Goal: Information Seeking & Learning: Learn about a topic

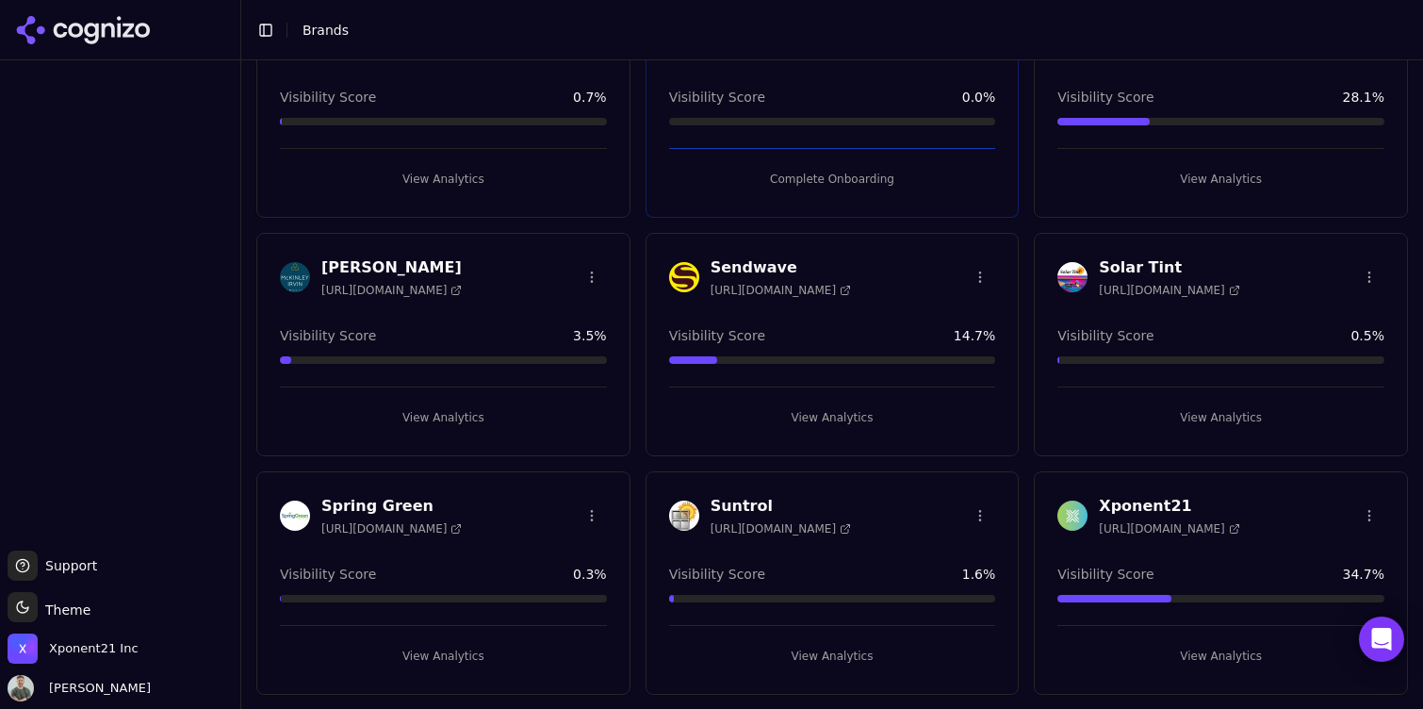
scroll to position [169, 0]
click at [1186, 414] on button "View Analytics" at bounding box center [1220, 416] width 327 height 30
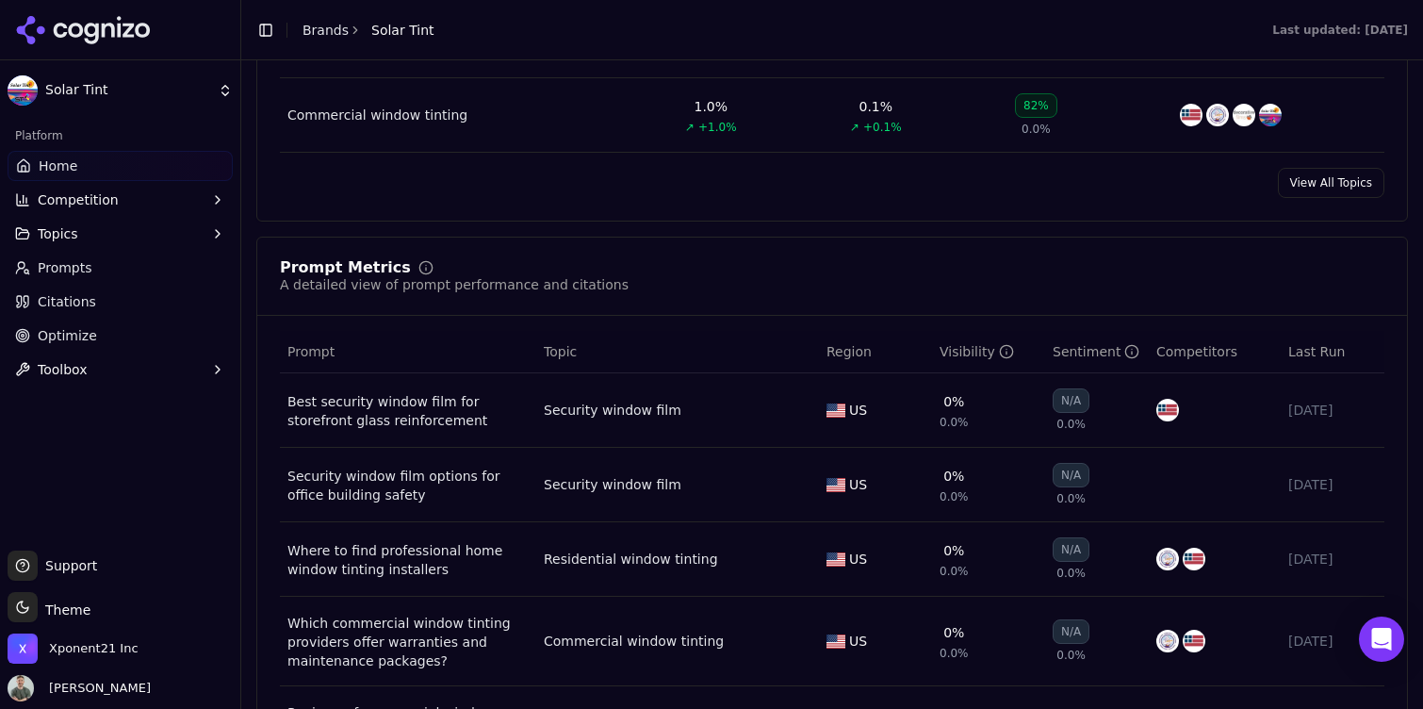
scroll to position [1171, 0]
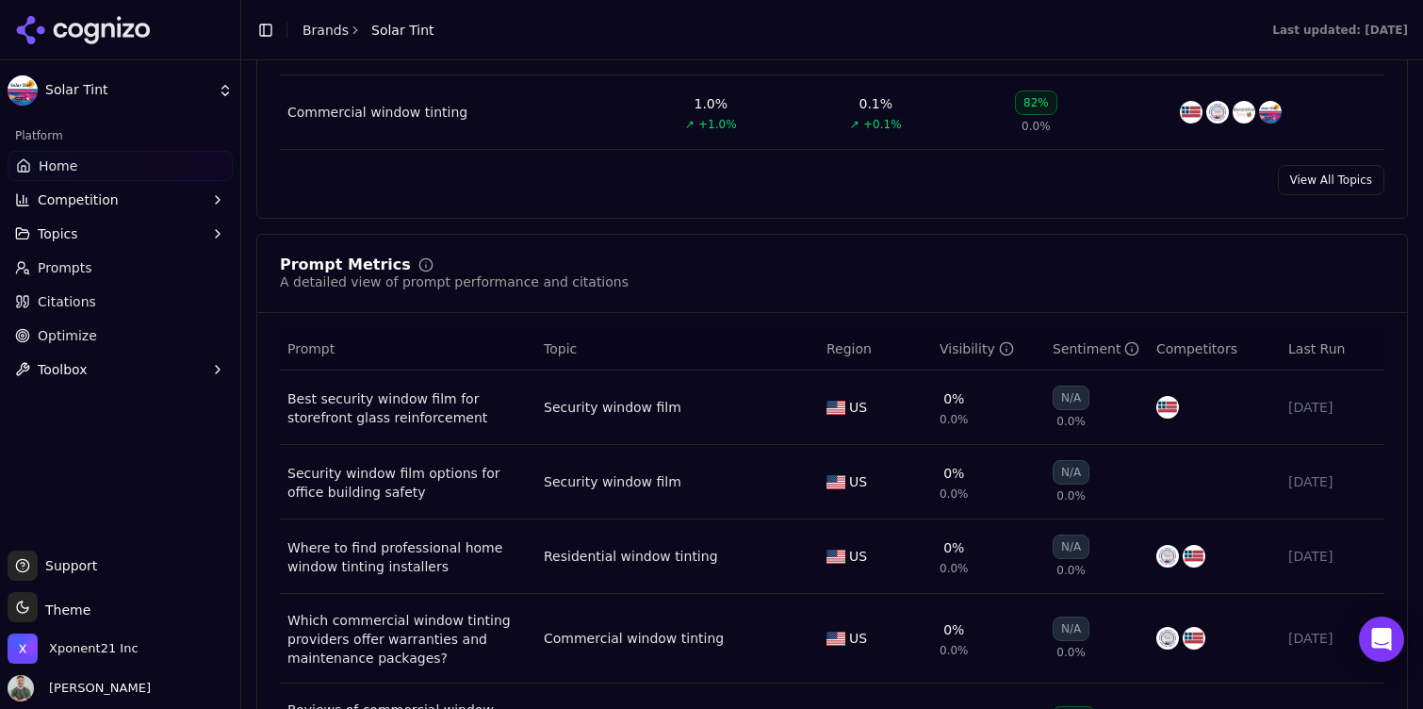
click at [113, 377] on button "Toolbox" at bounding box center [120, 369] width 225 height 30
click at [109, 373] on button "Toolbox" at bounding box center [120, 369] width 225 height 30
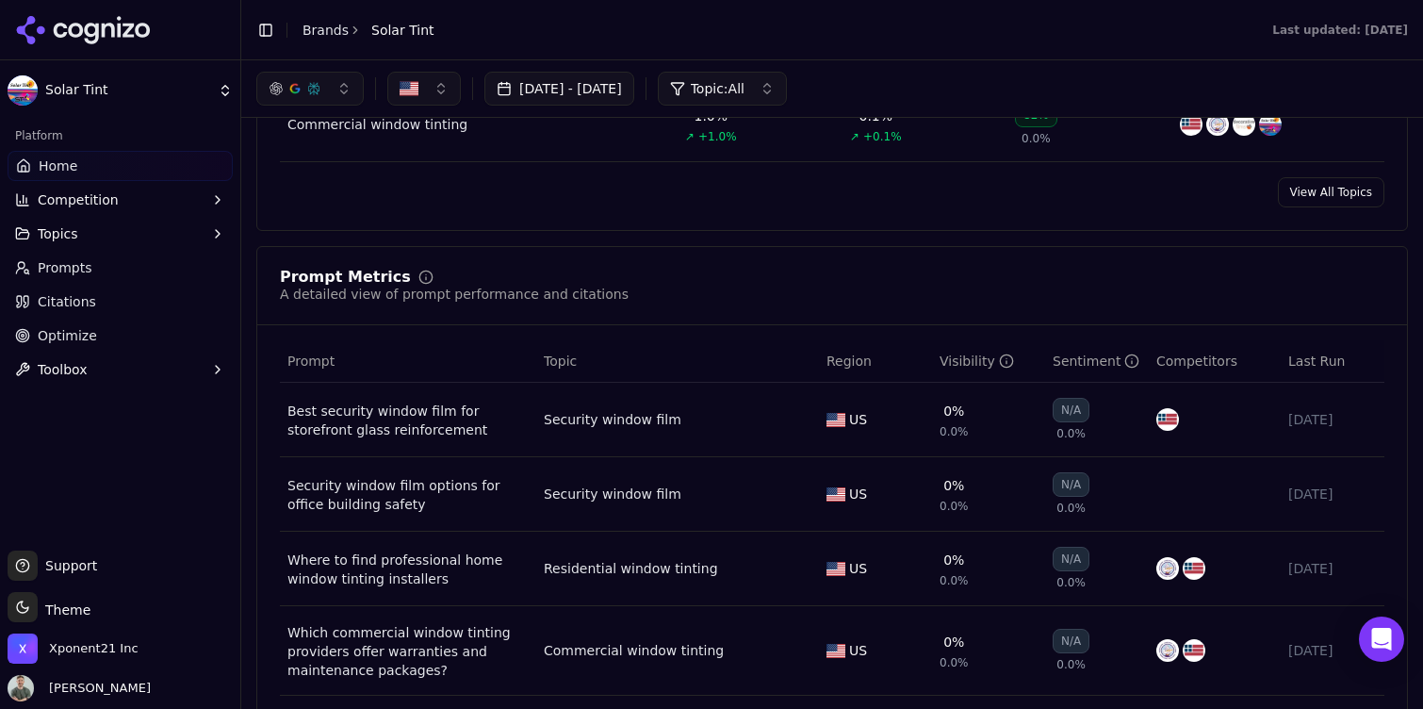
scroll to position [1148, 0]
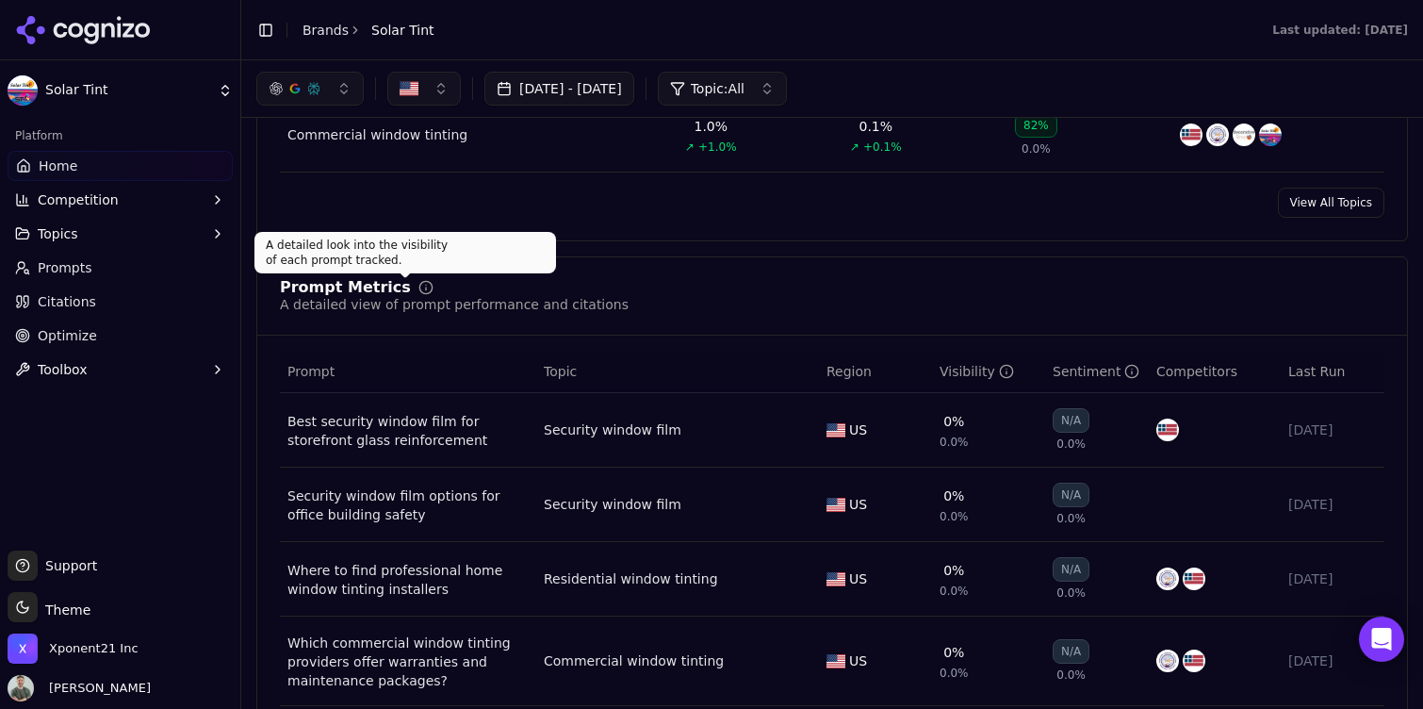
click at [413, 294] on div "Prompt Metrics" at bounding box center [454, 287] width 349 height 15
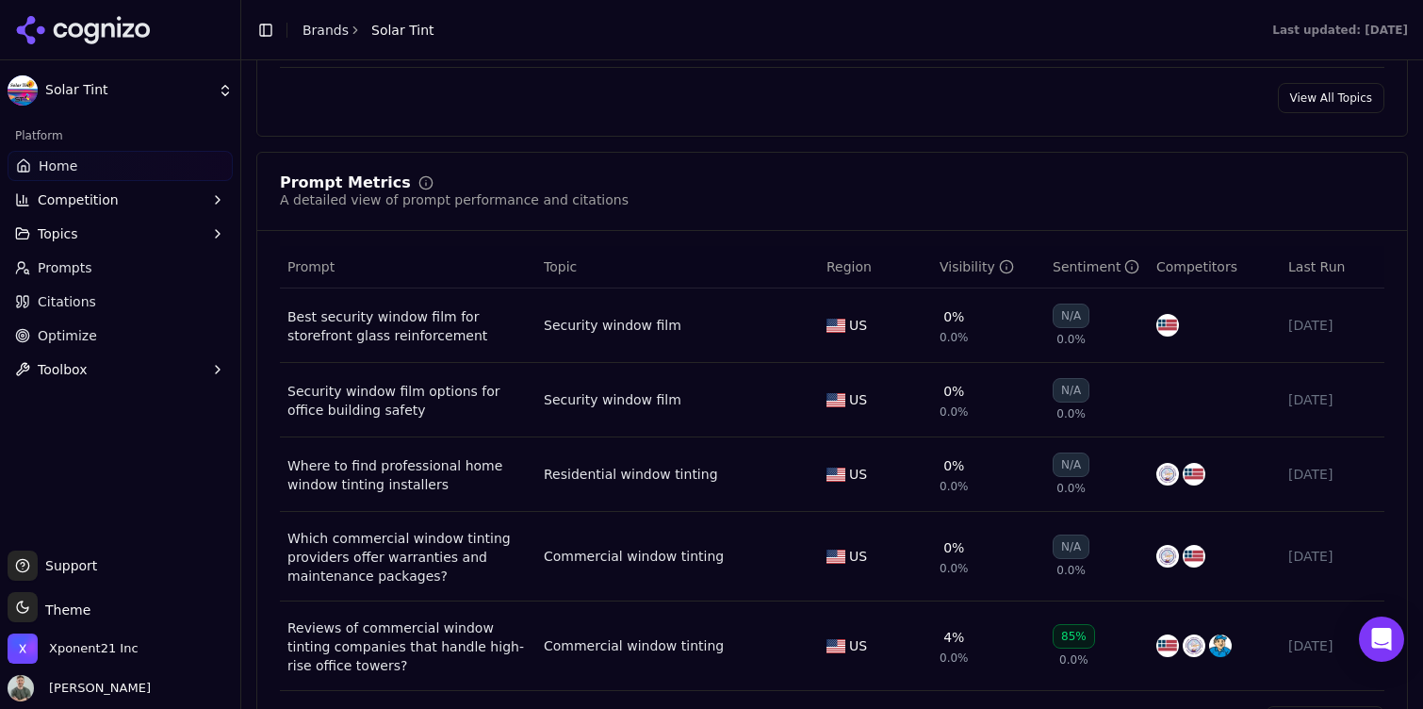
scroll to position [1456, 0]
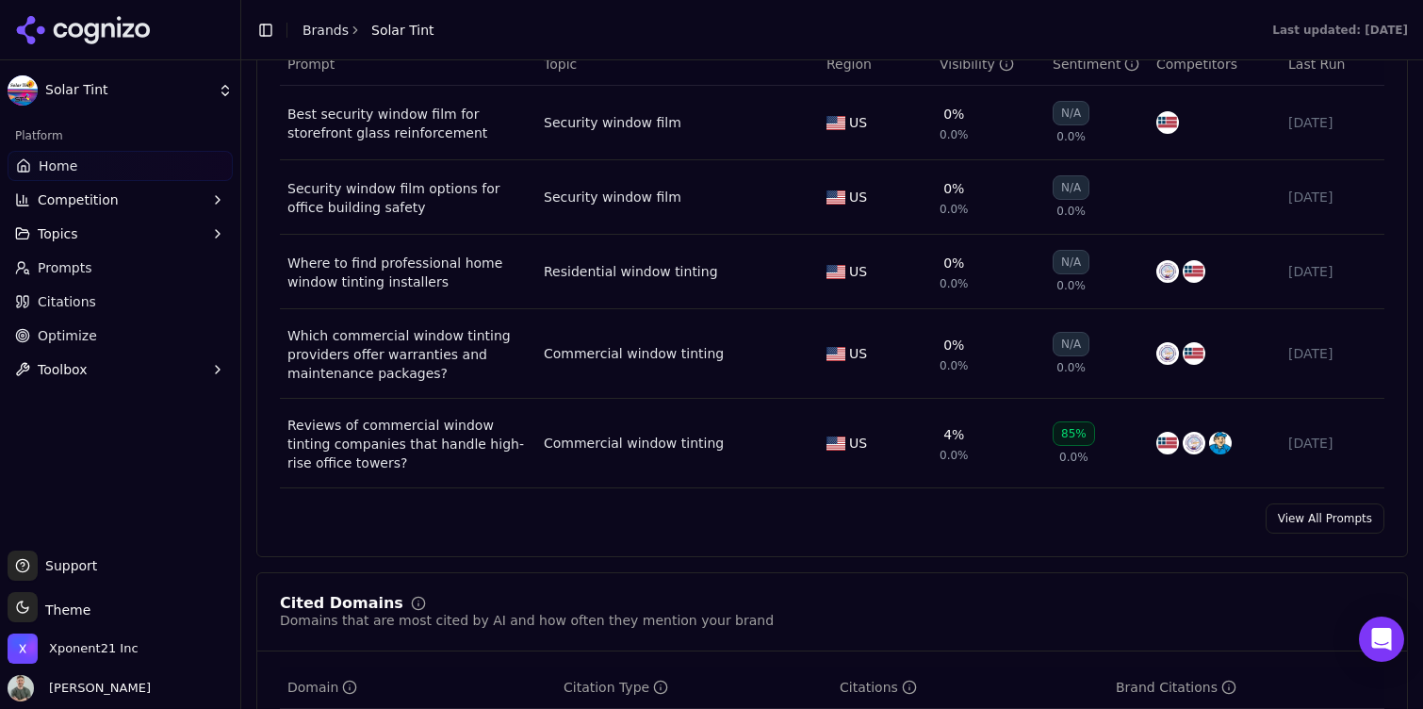
click at [1343, 529] on link "View All Prompts" at bounding box center [1324, 518] width 119 height 30
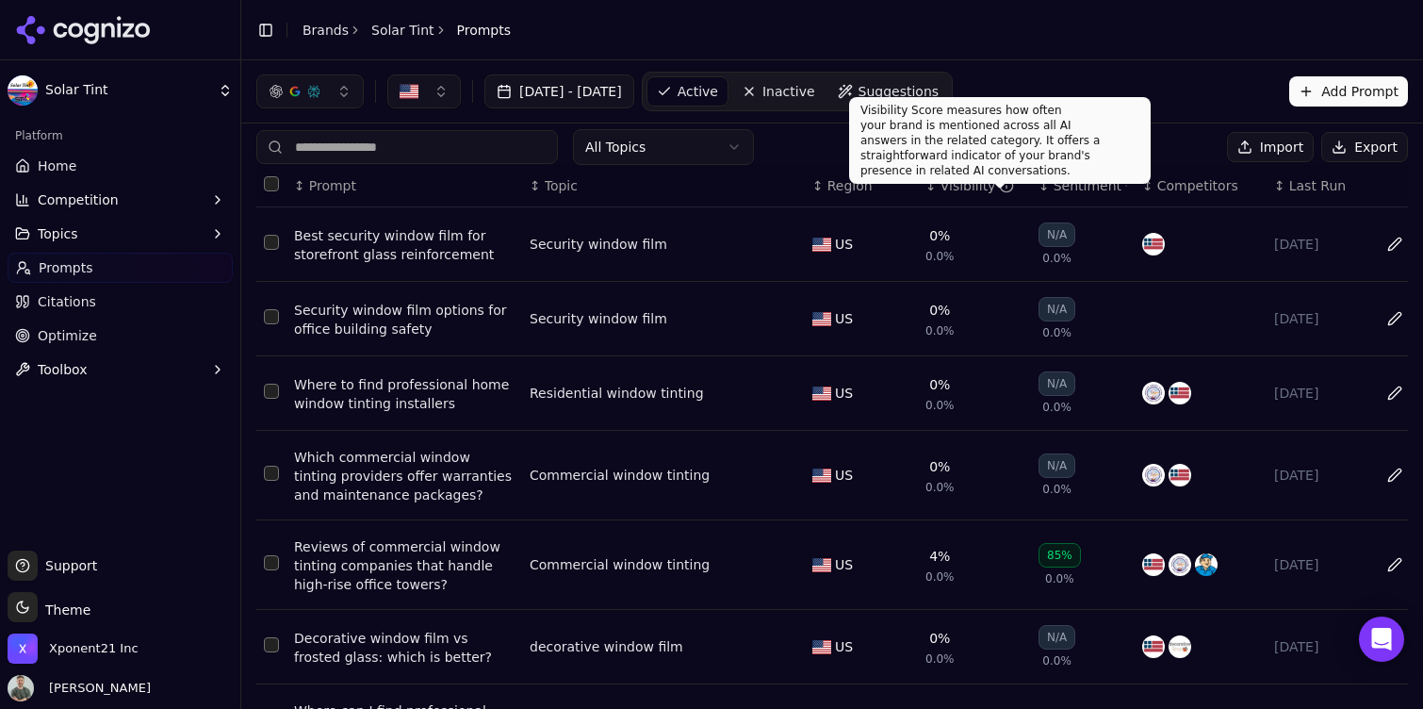
scroll to position [364, 0]
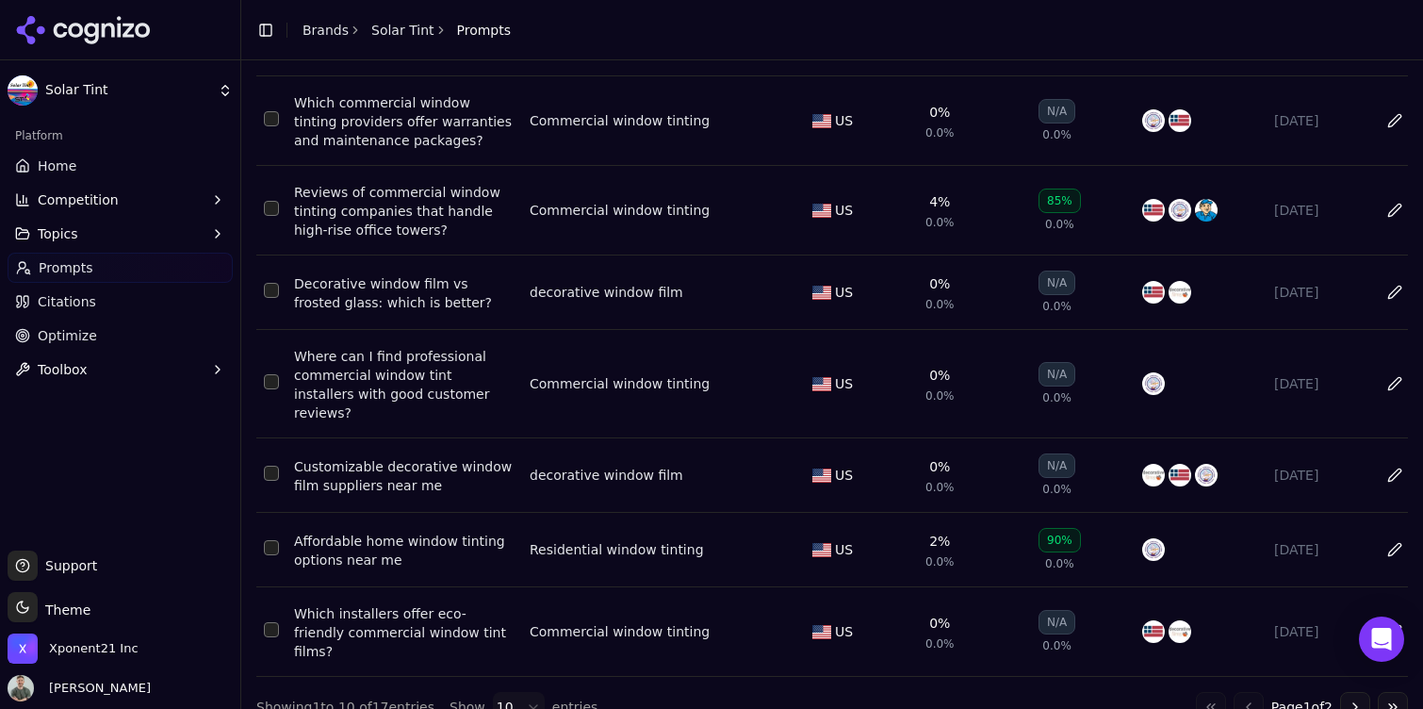
click at [1354, 692] on button "Go to next page" at bounding box center [1355, 707] width 30 height 30
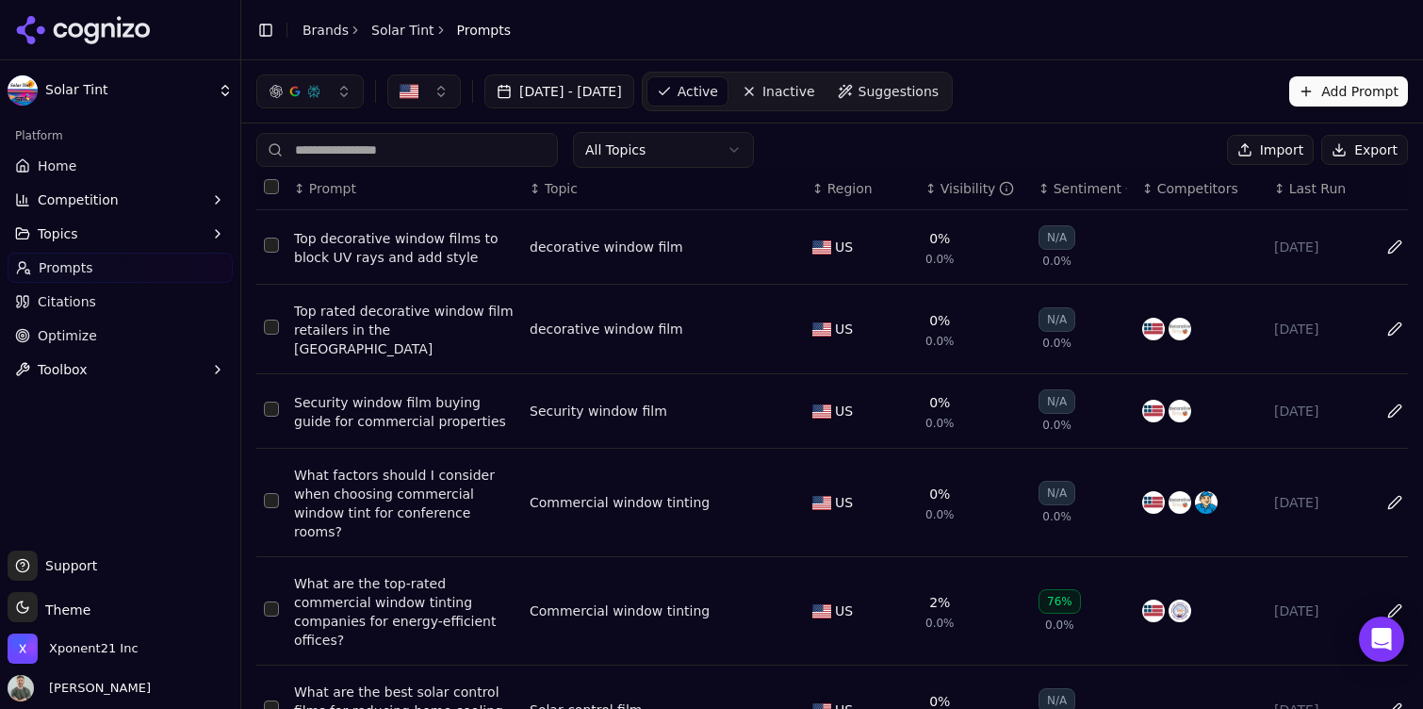
scroll to position [0, 0]
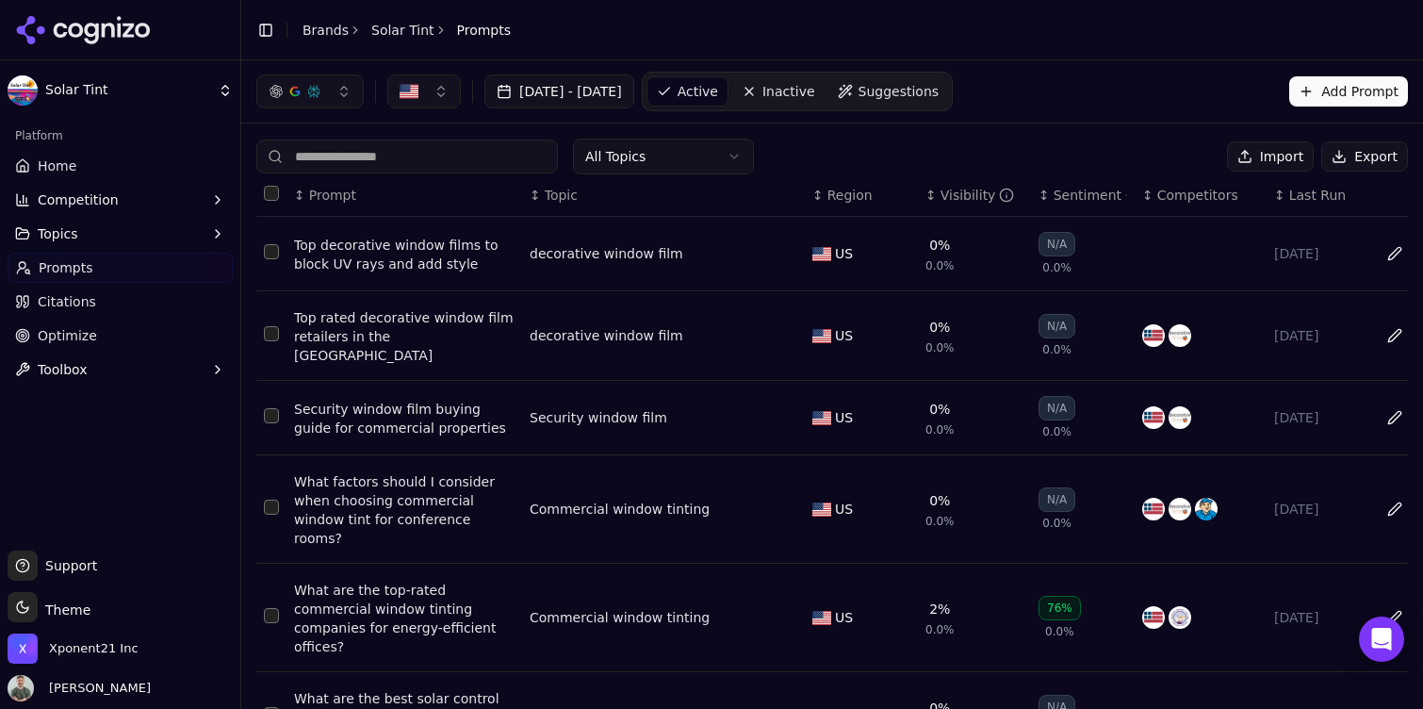
click at [465, 30] on span "Prompts" at bounding box center [484, 30] width 55 height 19
click at [557, 37] on header "Toggle Sidebar Brands Solar Tint Prompts" at bounding box center [831, 30] width 1181 height 60
drag, startPoint x: 432, startPoint y: 24, endPoint x: 558, endPoint y: 29, distance: 125.4
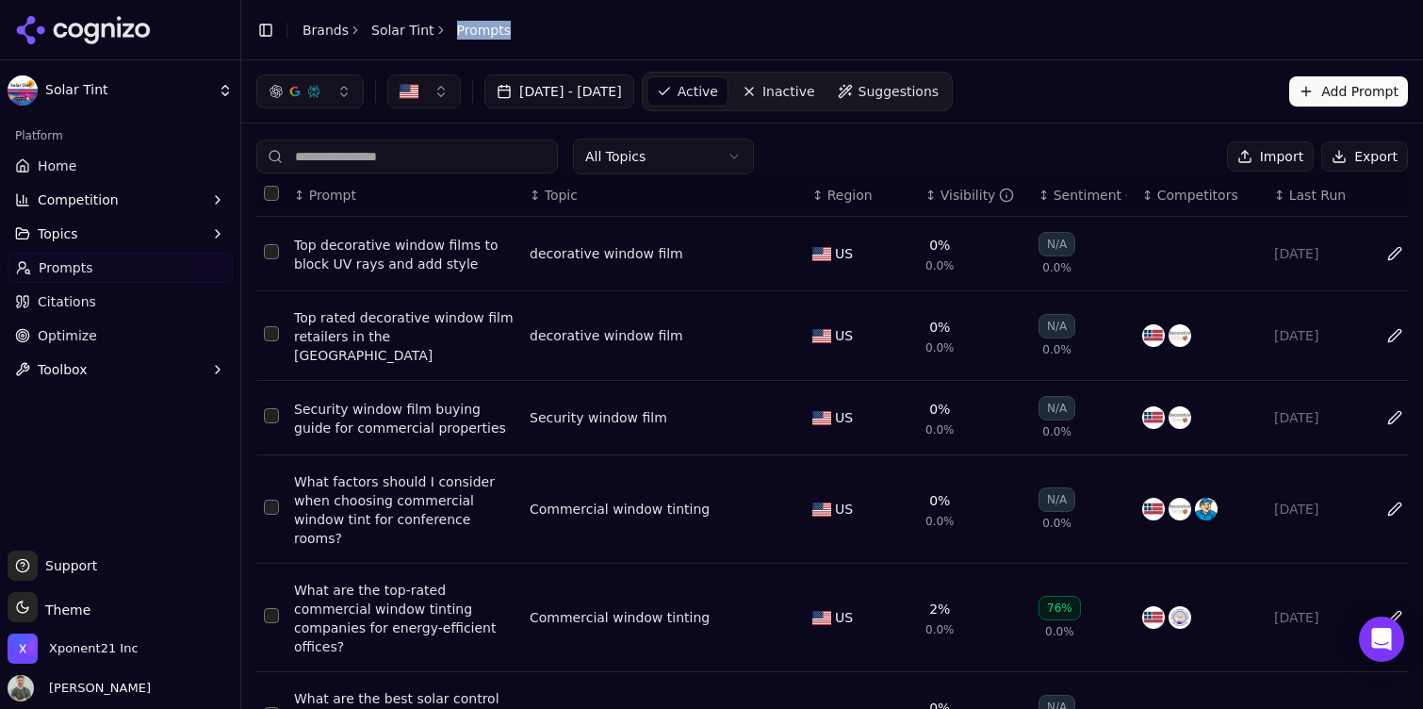
click at [522, 29] on header "Toggle Sidebar Brands Solar Tint Prompts" at bounding box center [831, 30] width 1181 height 60
click at [565, 29] on header "Toggle Sidebar Brands Solar Tint Prompts" at bounding box center [831, 30] width 1181 height 60
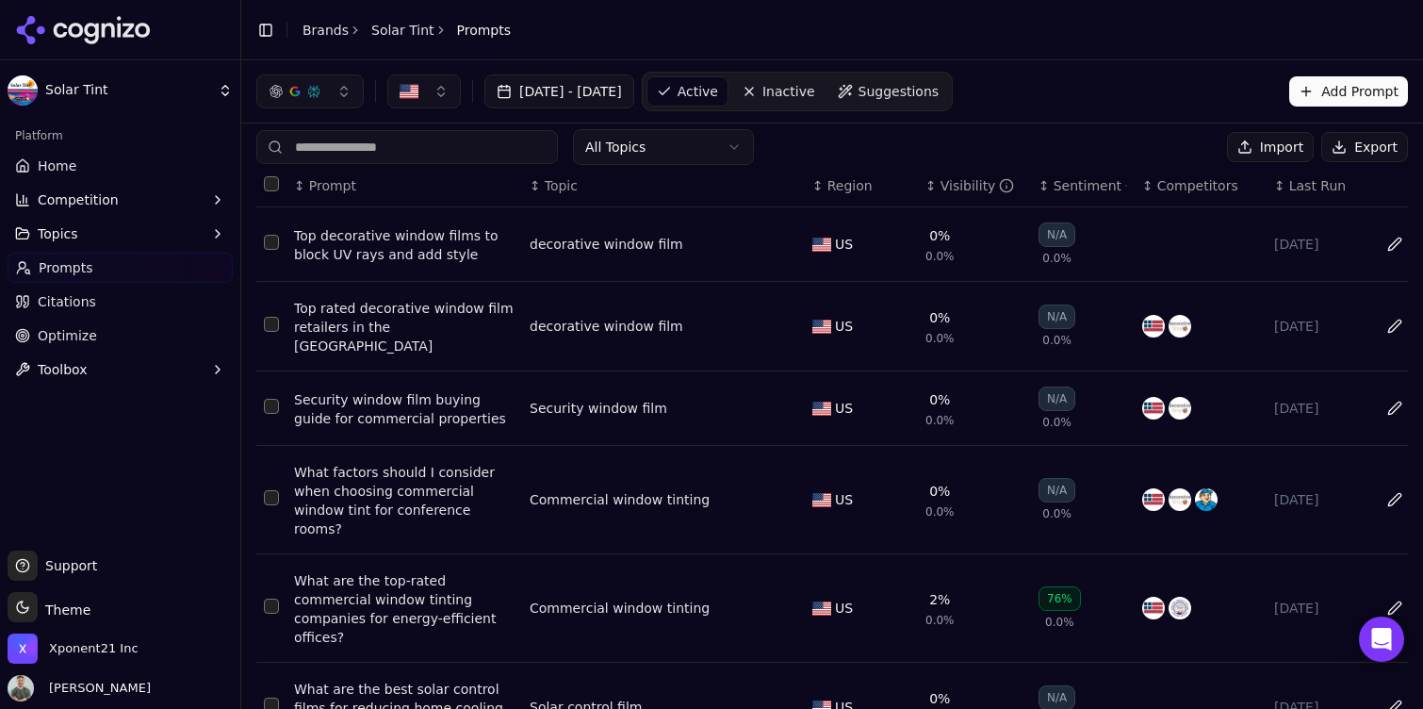
scroll to position [12, 0]
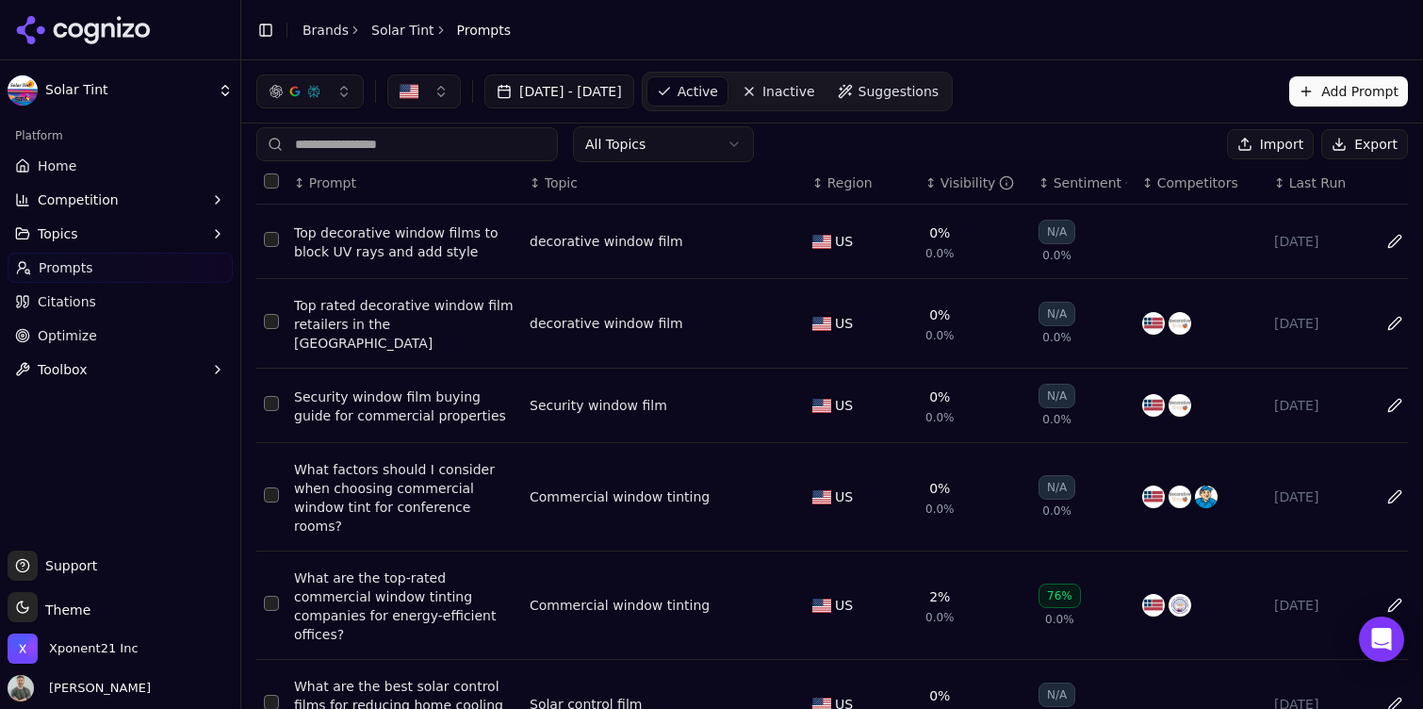
click at [322, 237] on div "Top decorative window films to block UV rays and add style" at bounding box center [404, 242] width 220 height 38
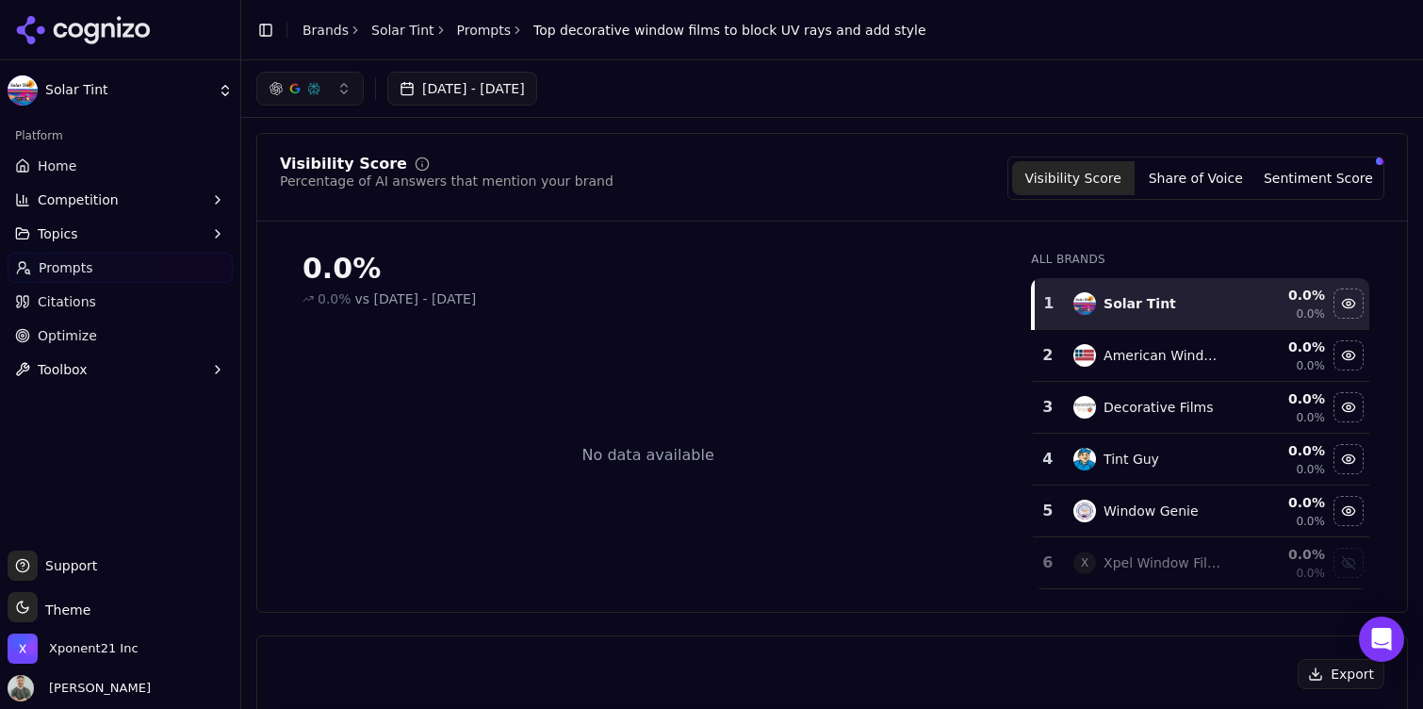
click at [91, 172] on link "Home" at bounding box center [120, 166] width 225 height 30
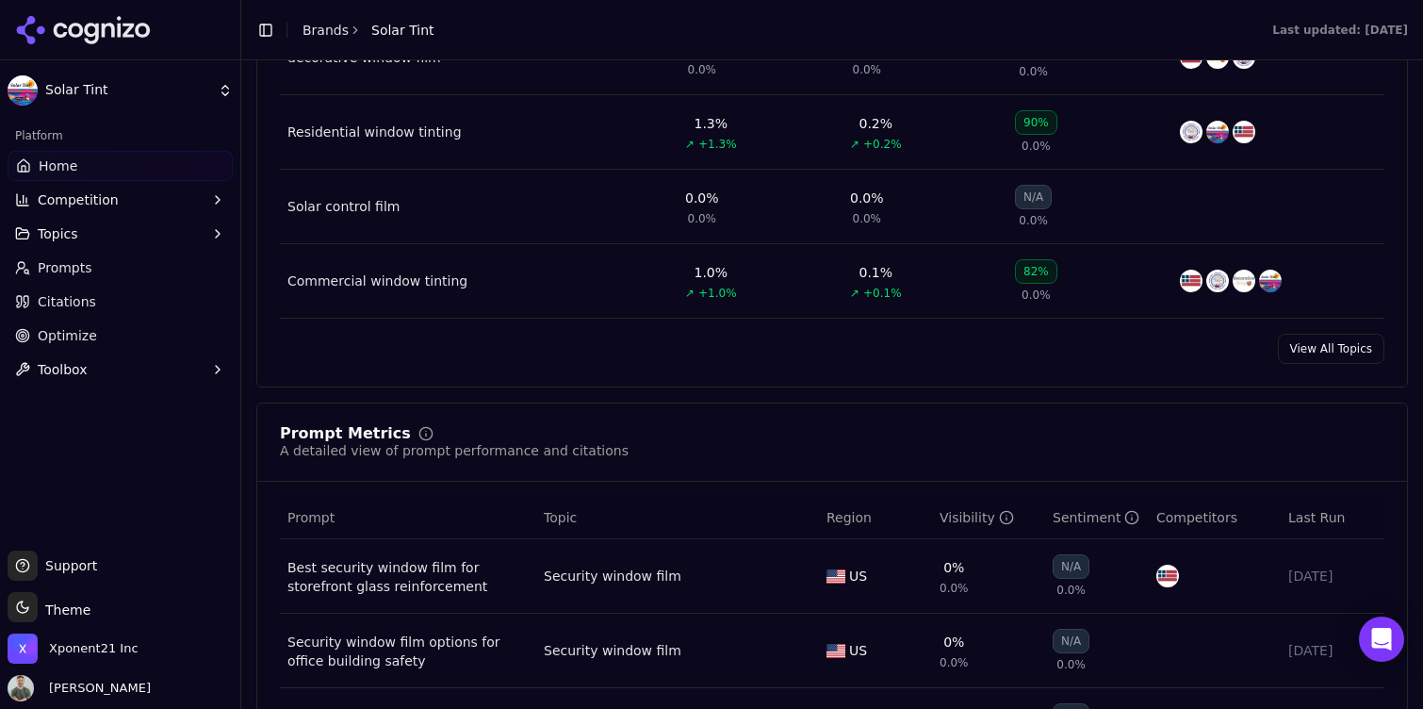
scroll to position [1176, 0]
